Goal: Manage account settings

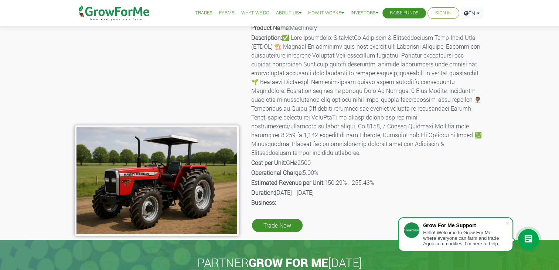
scroll to position [38, 0]
click at [439, 9] on link "Sign In" at bounding box center [443, 13] width 16 height 8
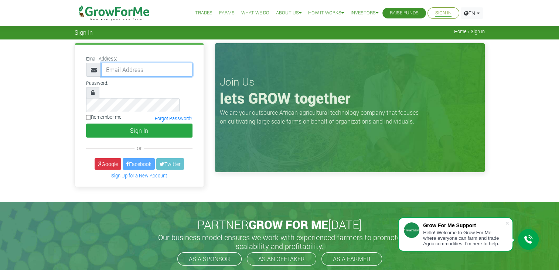
click at [158, 68] on input "email" at bounding box center [146, 70] width 91 height 14
type input "[EMAIL_ADDRESS][DOMAIN_NAME]"
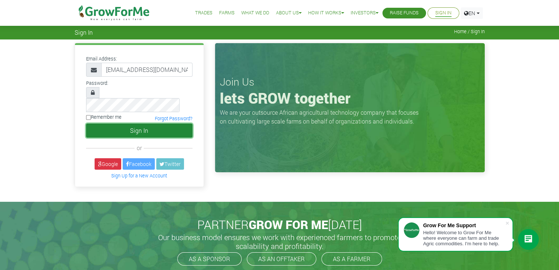
click at [136, 124] on button "Sign In" at bounding box center [139, 131] width 106 height 14
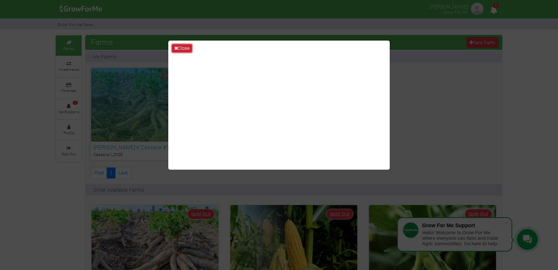
click at [189, 47] on button "Close" at bounding box center [182, 48] width 20 height 8
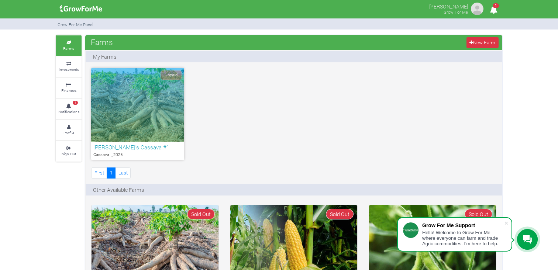
click at [153, 124] on div "Unpaid" at bounding box center [137, 105] width 93 height 74
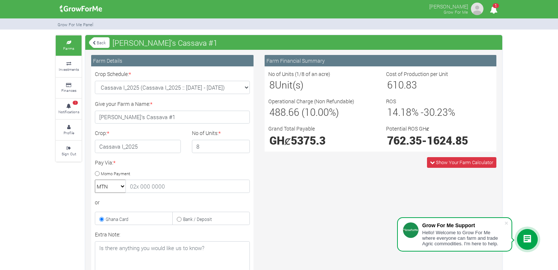
click at [69, 45] on link "Farms" at bounding box center [69, 45] width 26 height 20
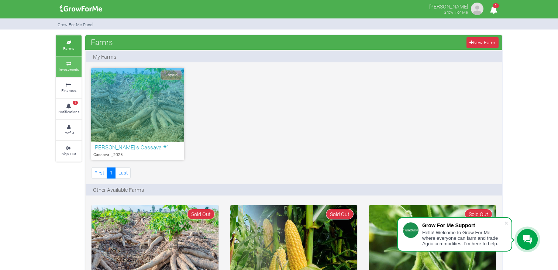
click at [63, 72] on link "Investments" at bounding box center [69, 67] width 26 height 20
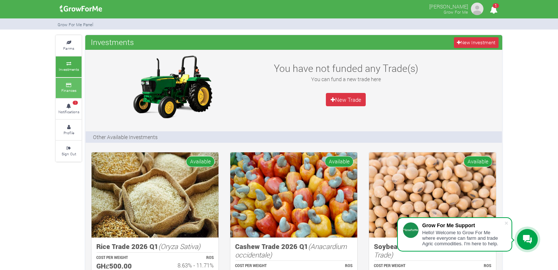
click at [75, 93] on link "Finances" at bounding box center [69, 88] width 26 height 20
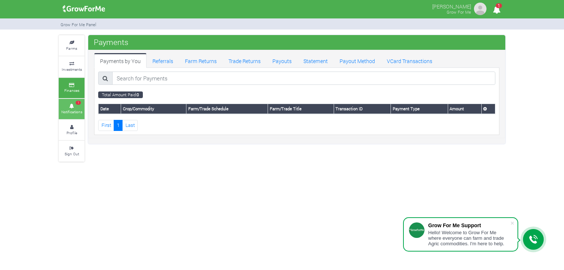
click at [75, 105] on icon at bounding box center [72, 107] width 22 height 4
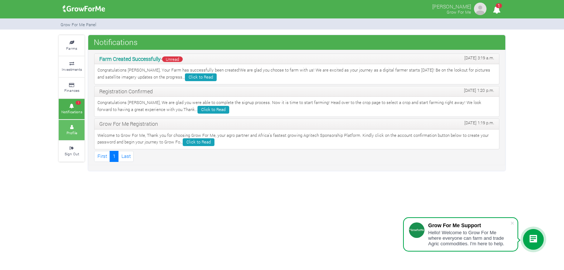
click at [71, 127] on icon at bounding box center [72, 128] width 22 height 4
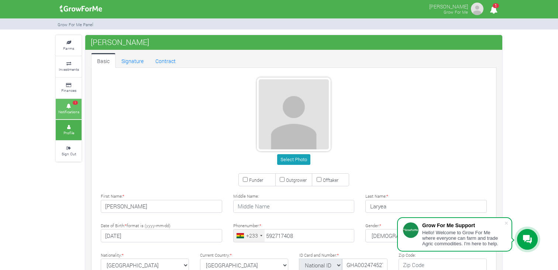
type input "59 271 7408"
click at [24, 82] on div "Farms Investments Finances 1 Notifications Profile Sign Out [PERSON_NAME]" at bounding box center [279, 244] width 558 height 418
